Goal: Find specific page/section: Find specific page/section

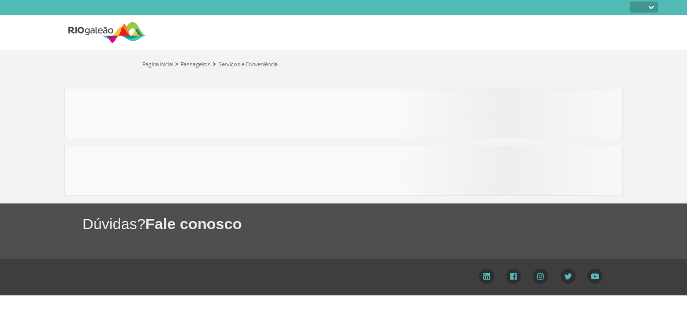
select select
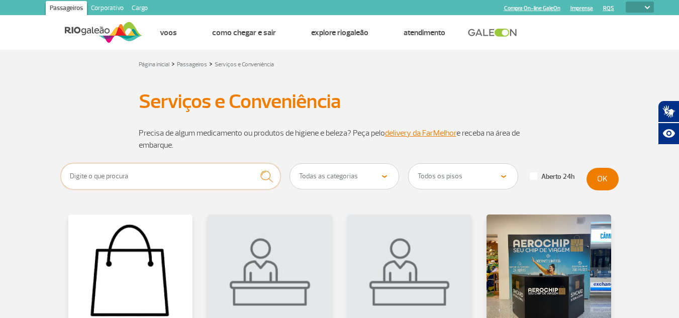
click at [174, 177] on input "text" at bounding box center [171, 176] width 220 height 26
type input "banco"
click at [596, 179] on button "OK" at bounding box center [603, 179] width 32 height 23
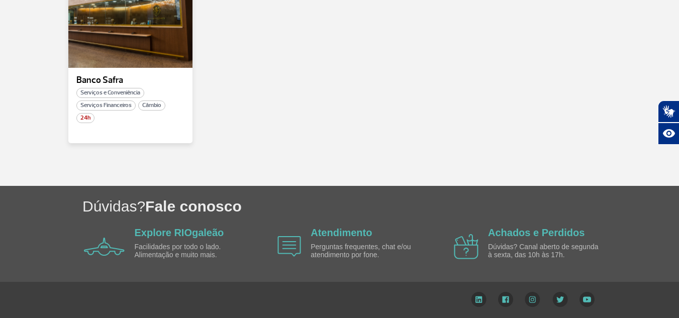
scroll to position [263, 0]
click at [340, 236] on link "Atendimento" at bounding box center [341, 232] width 61 height 11
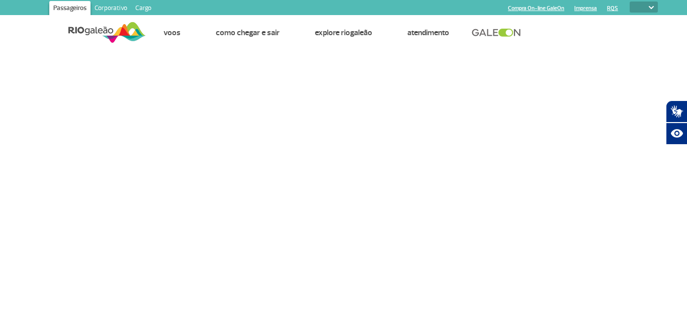
select select
